Goal: Book appointment/travel/reservation

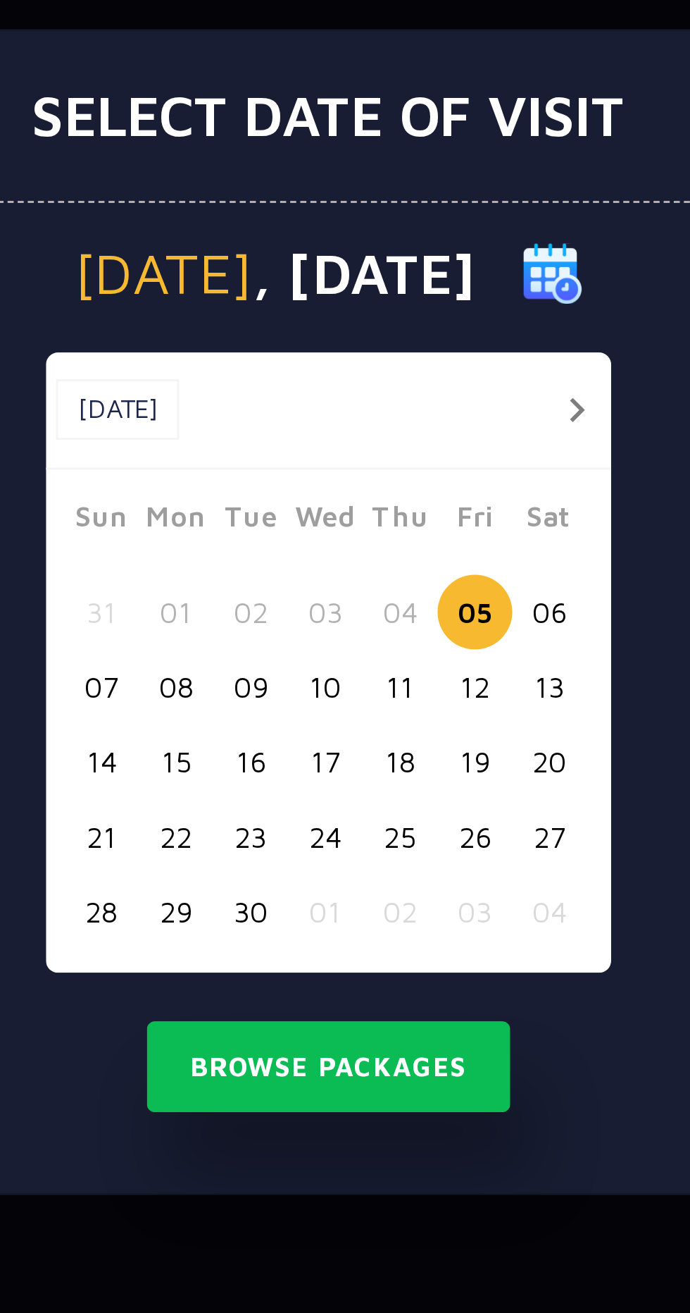
click at [426, 652] on button "06" at bounding box center [422, 656] width 26 height 26
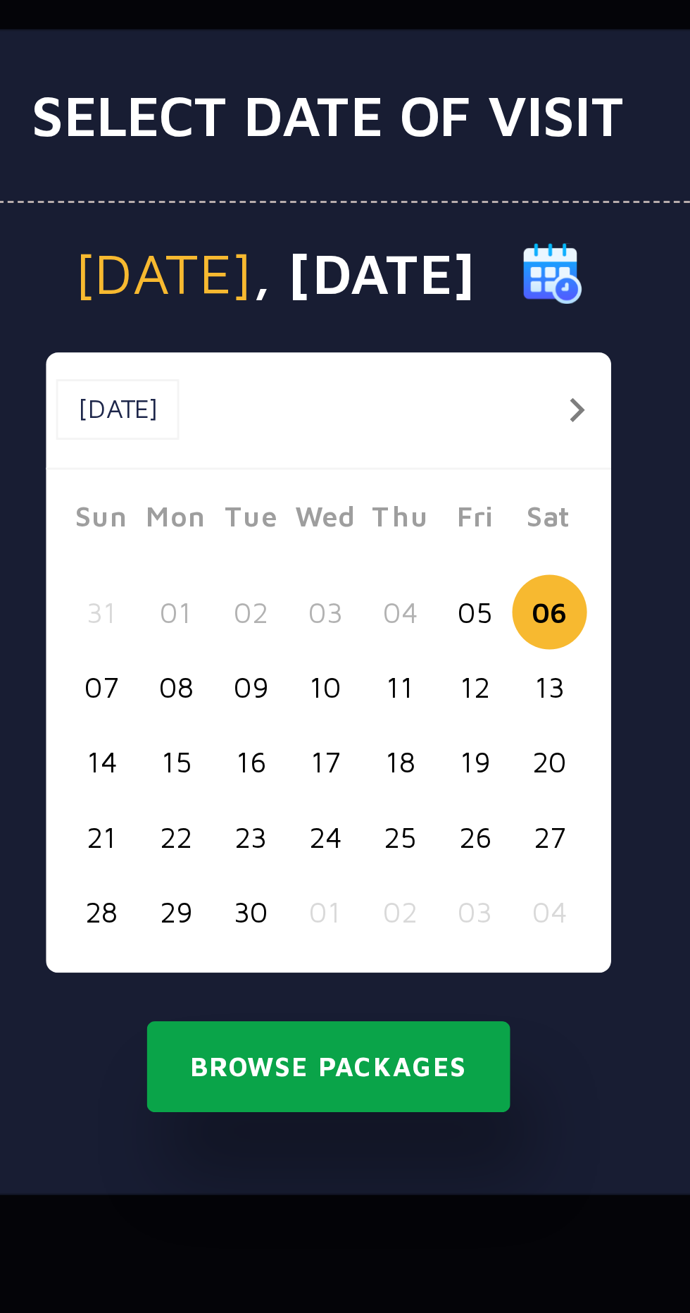
click at [368, 817] on button "Browse Packages" at bounding box center [345, 815] width 127 height 32
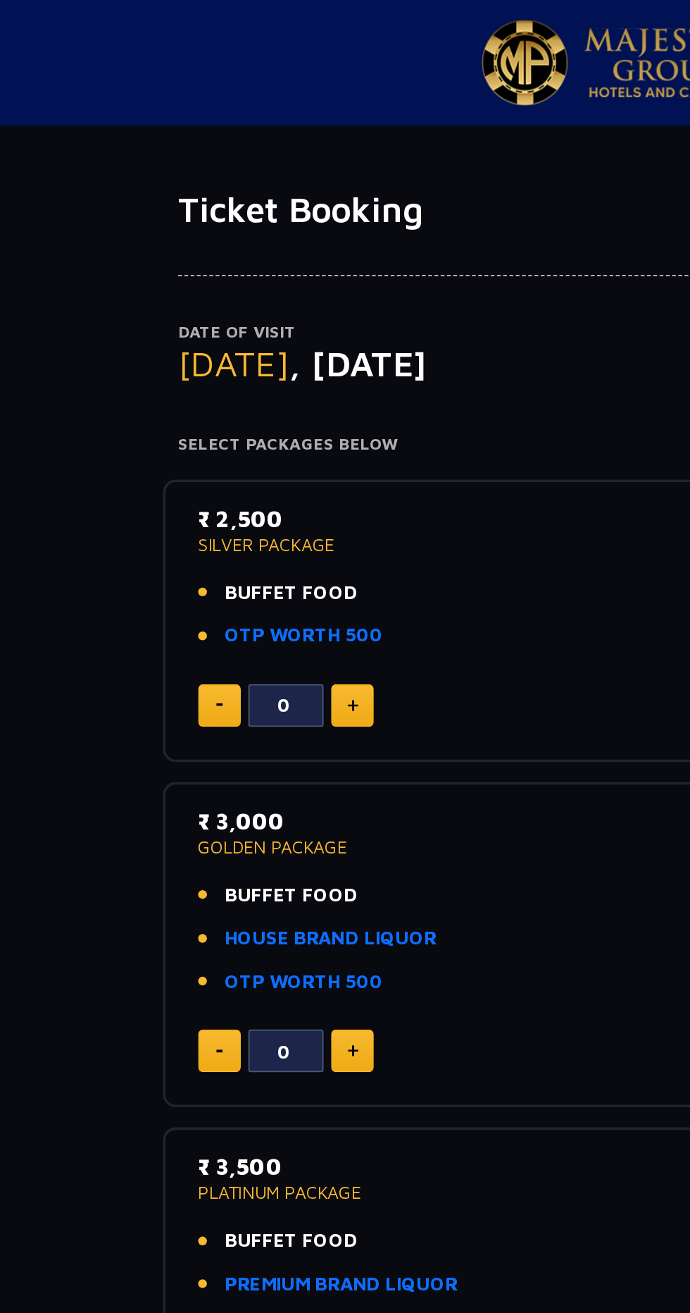
click at [356, 18] on img at bounding box center [374, 34] width 92 height 39
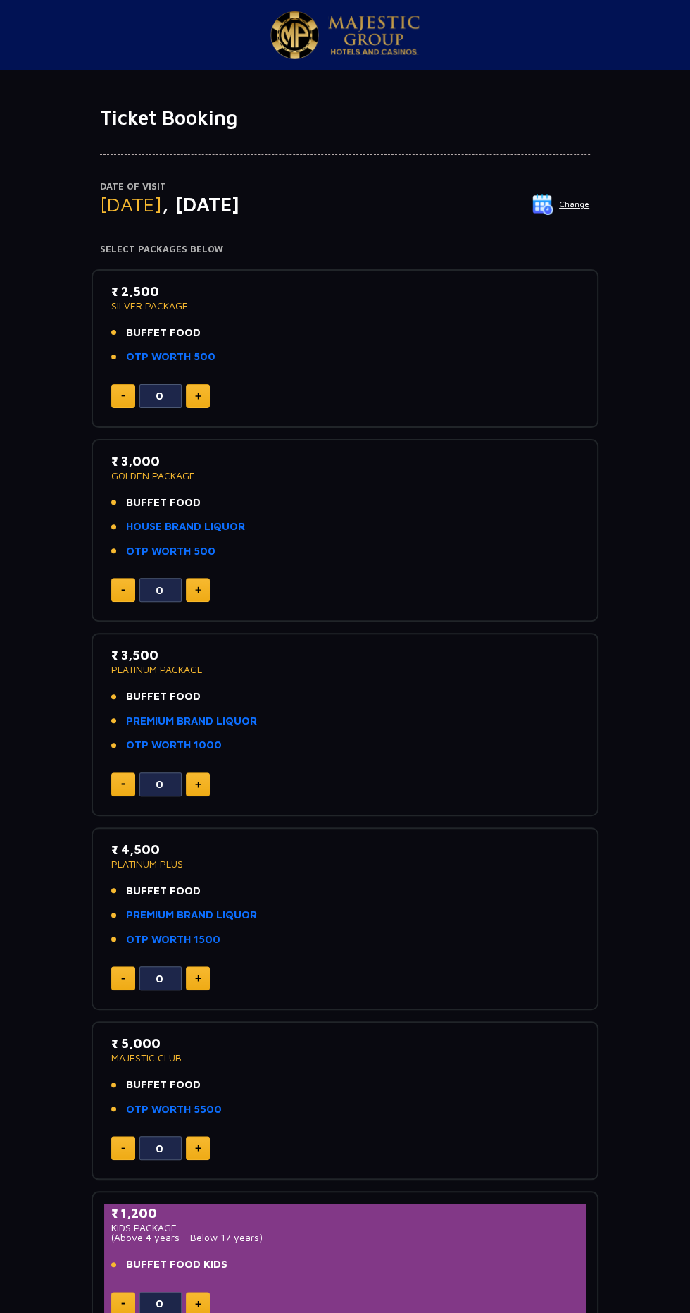
click at [180, 290] on p "₹ 2,500" at bounding box center [345, 291] width 468 height 19
